Goal: Submit feedback/report problem: Submit feedback/report problem

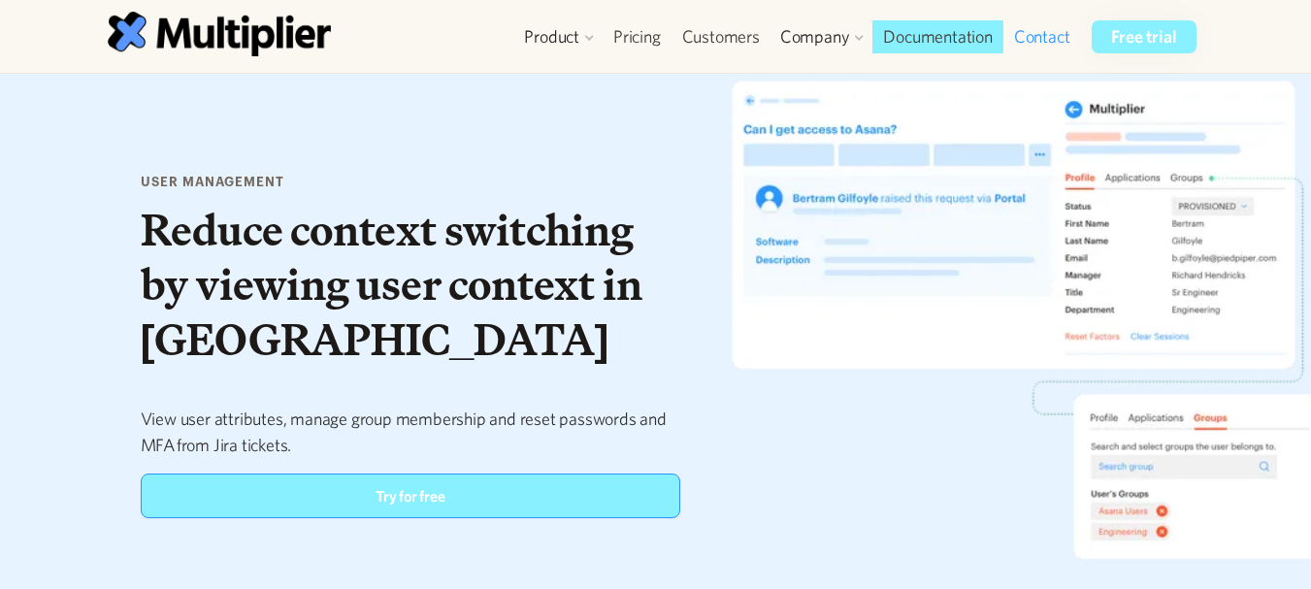
click at [1044, 51] on link "Contact" at bounding box center [1042, 36] width 78 height 33
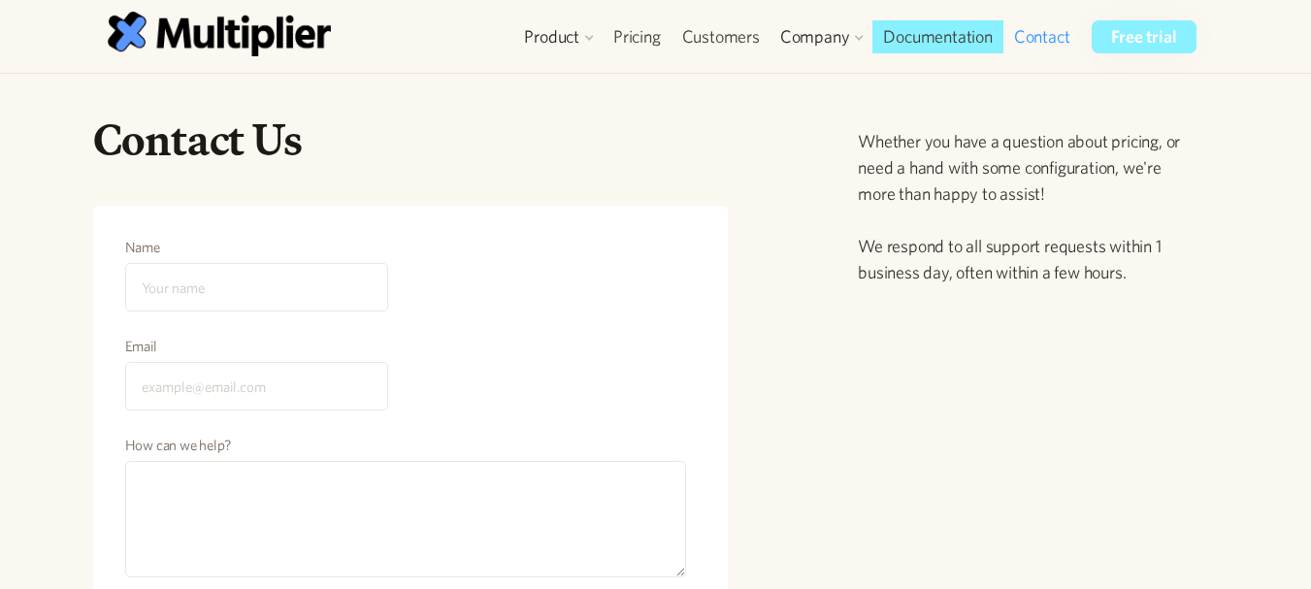
click at [497, 187] on div "Contact Us" at bounding box center [410, 159] width 635 height 93
drag, startPoint x: 337, startPoint y: 310, endPoint x: 330, endPoint y: 296, distance: 16.1
click at [337, 306] on input "Name" at bounding box center [256, 287] width 263 height 49
type input "Harry Barclay"
type input "info.harryjournalmarketer.au@gmail.com"
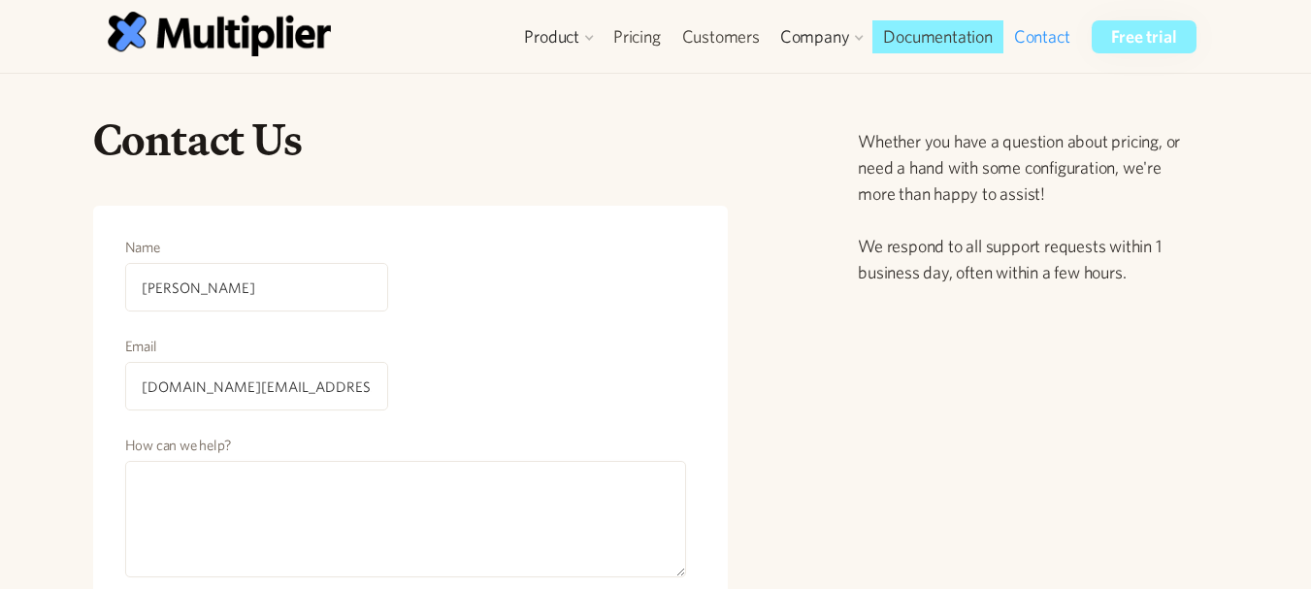
scroll to position [164, 0]
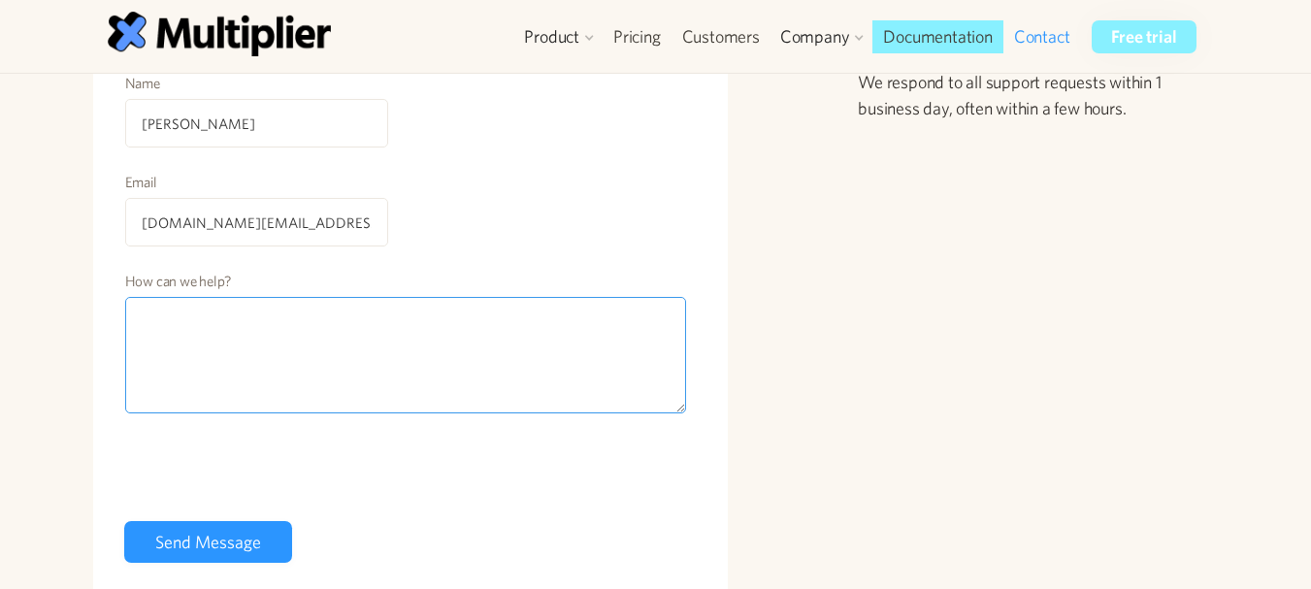
click at [501, 344] on textarea "How can we help?" at bounding box center [406, 355] width 562 height 116
paste textarea "Hi, I’m from https://iemlabs.com/— a trusted site for legal professionals and a…"
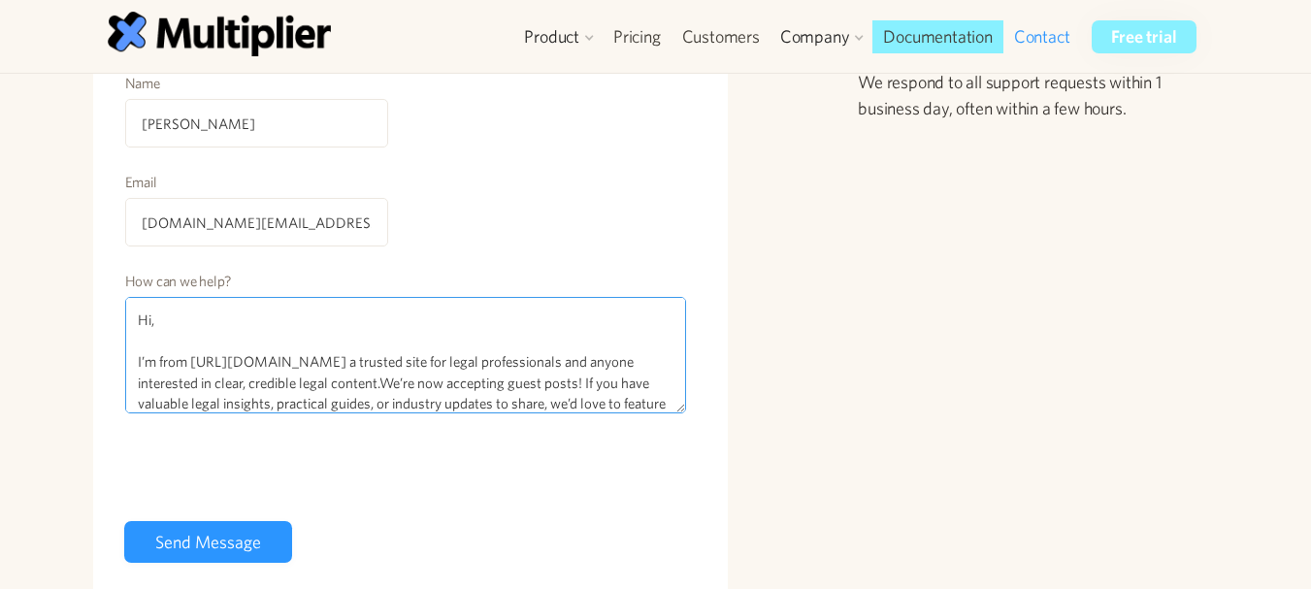
scroll to position [477, 0]
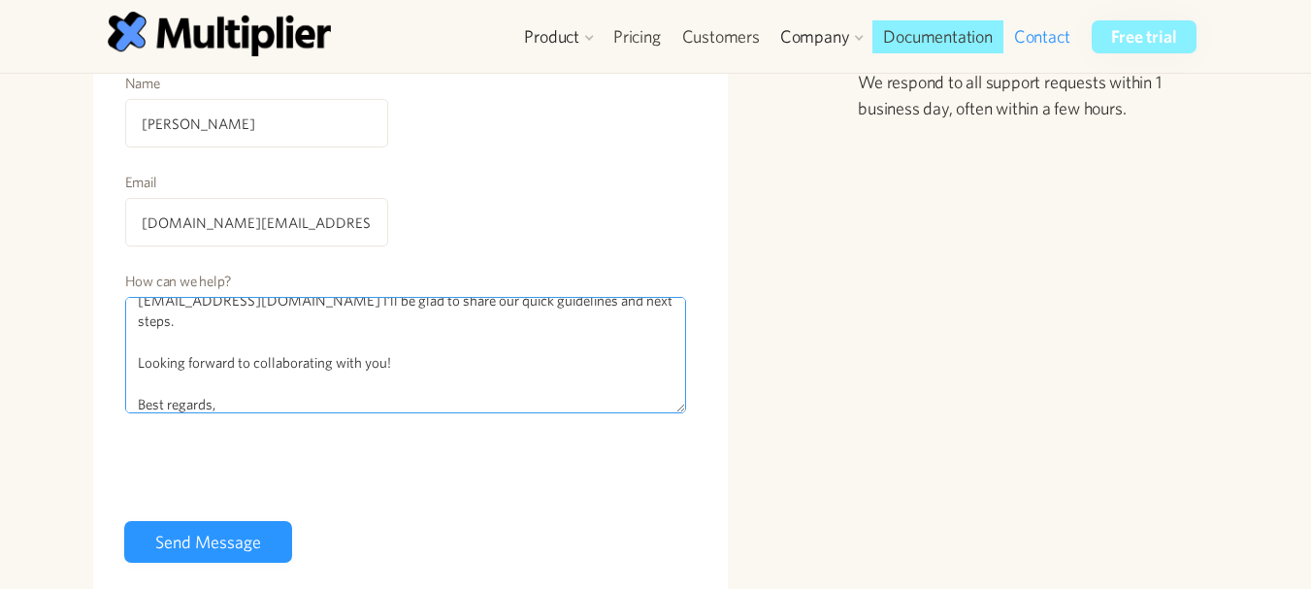
type textarea "Hi, I’m from https://iemlabs.com/— a trusted site for legal professionals and a…"
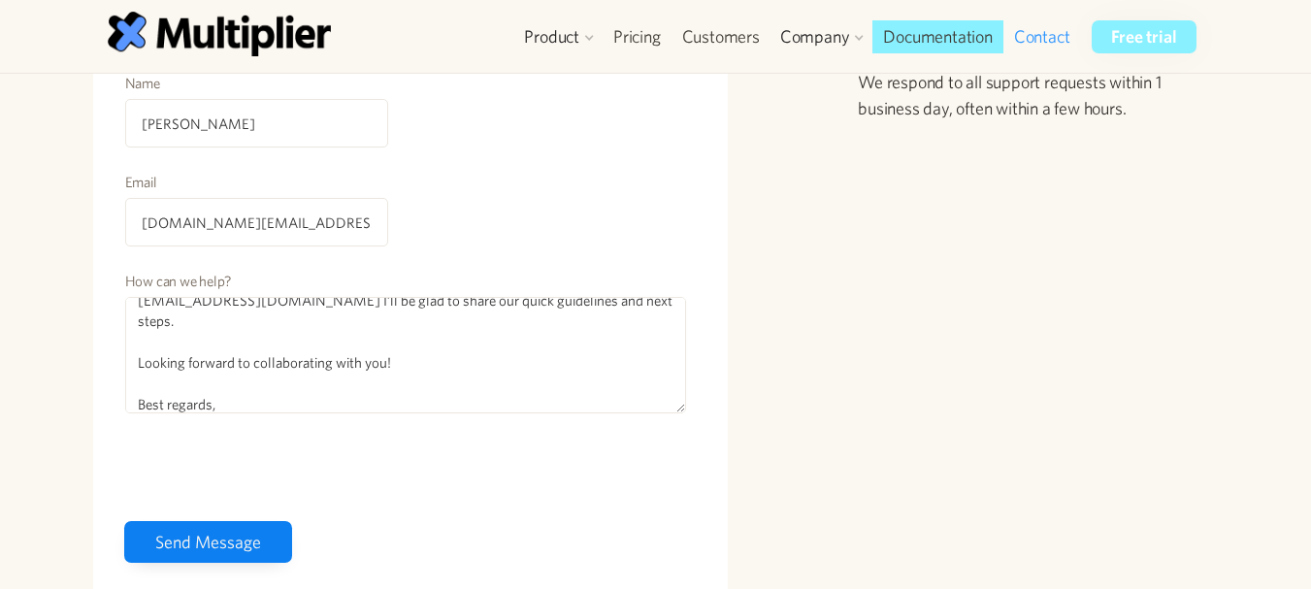
click at [188, 545] on input "Send Message" at bounding box center [208, 542] width 168 height 42
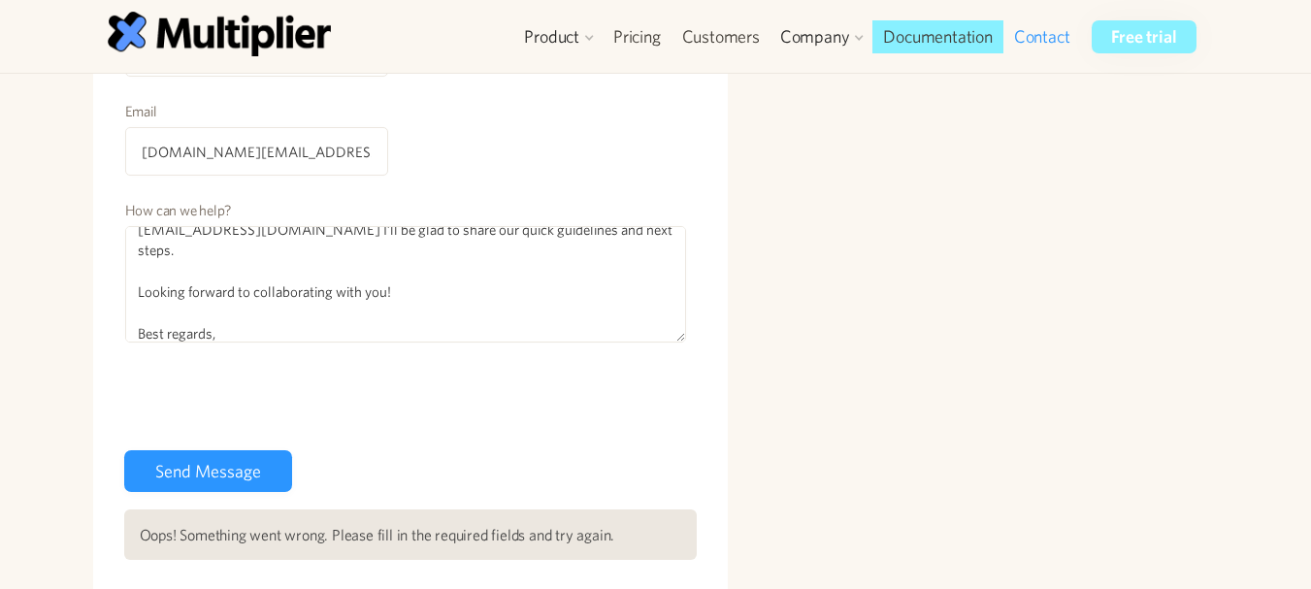
scroll to position [228, 0]
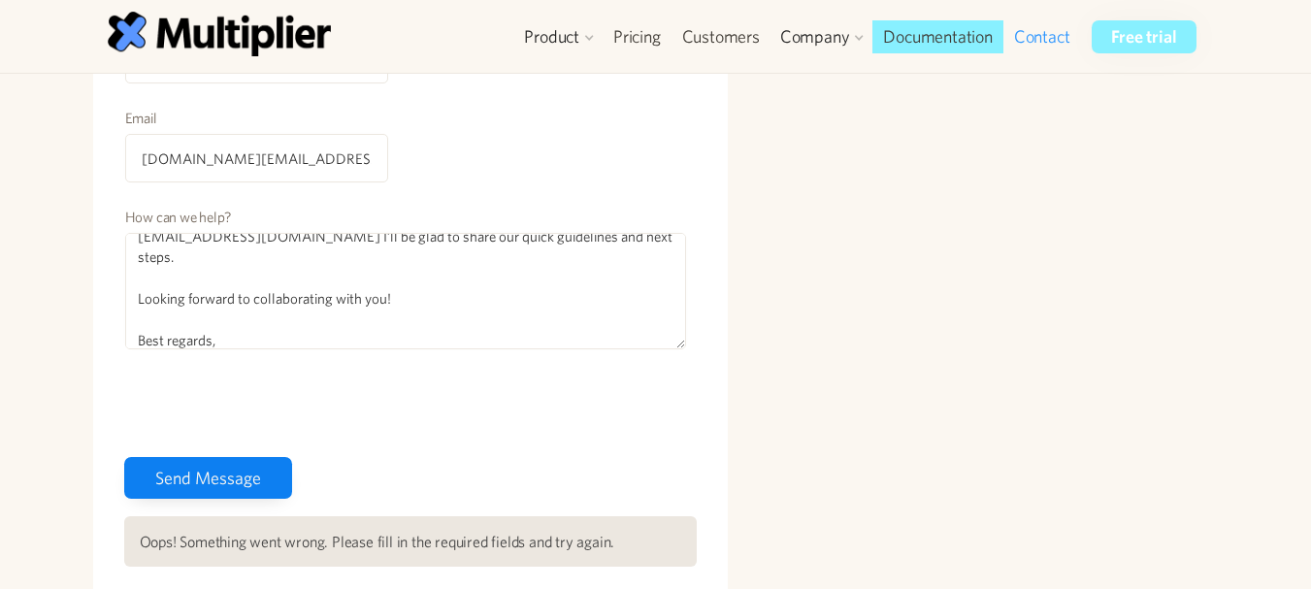
click at [248, 471] on input "Send Message" at bounding box center [208, 478] width 168 height 42
click at [249, 470] on input "Send Message" at bounding box center [208, 478] width 168 height 42
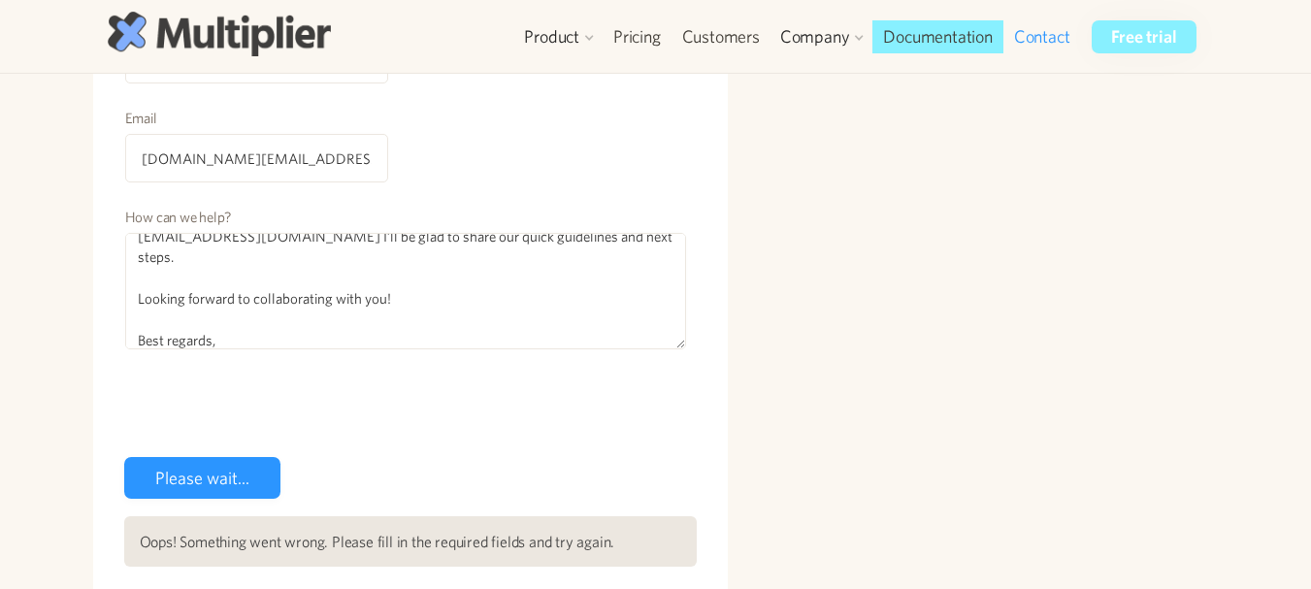
type input "Send Message"
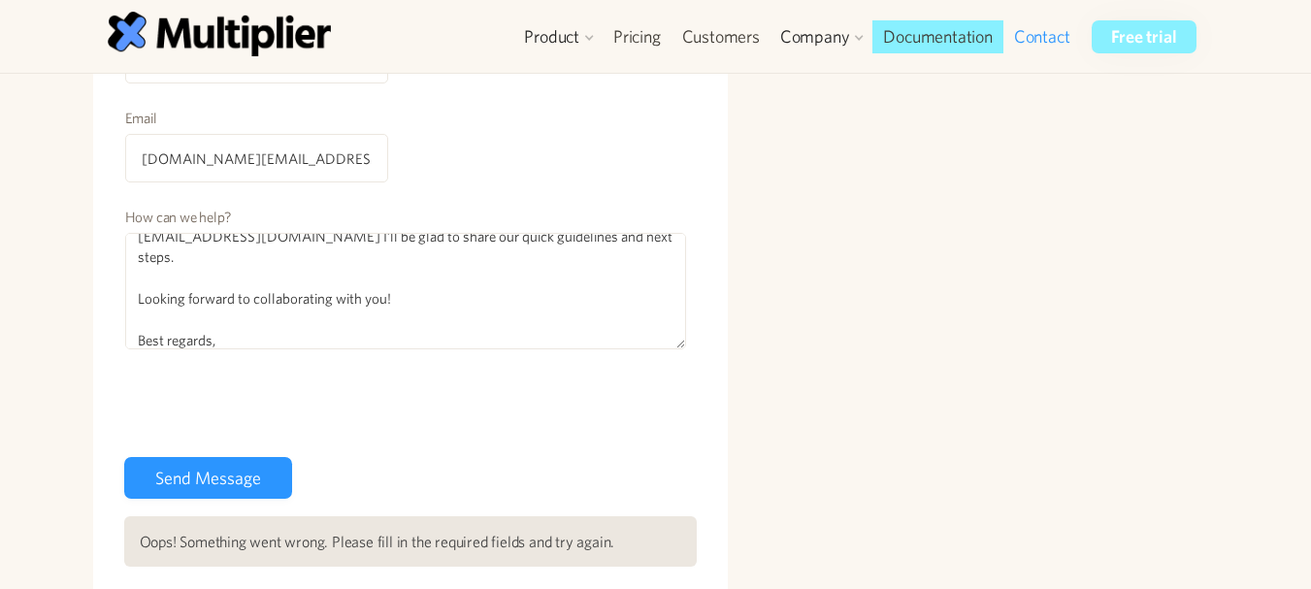
scroll to position [801, 0]
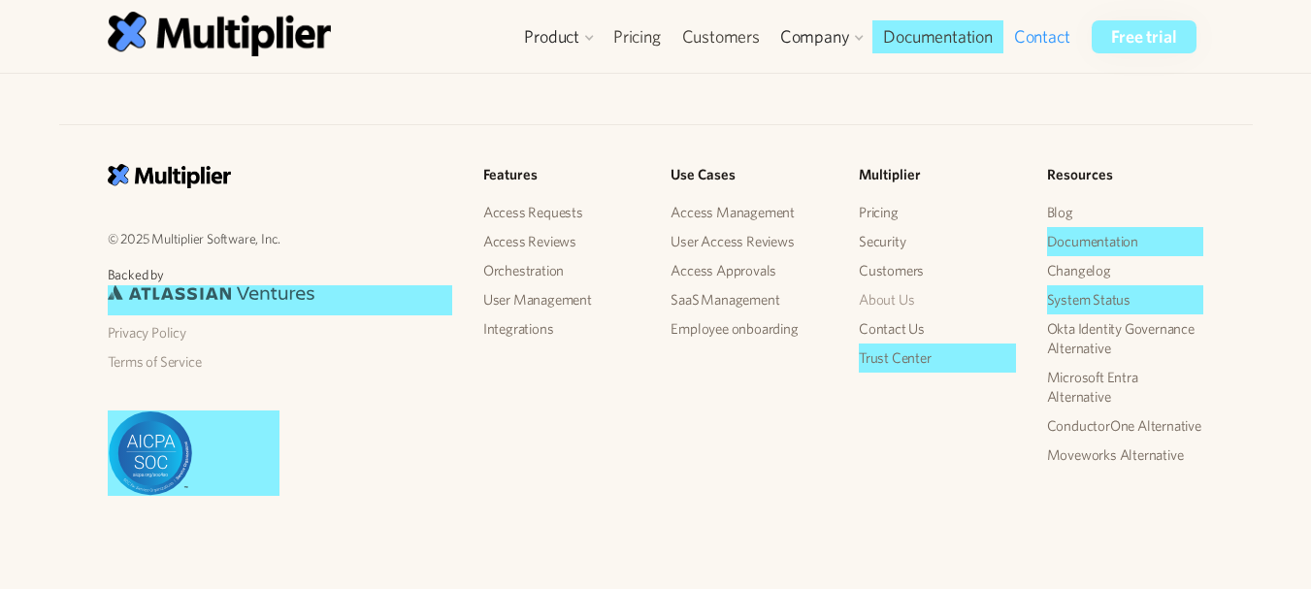
click at [893, 294] on link "About Us" at bounding box center [937, 299] width 157 height 29
